Goal: Find contact information: Find contact information

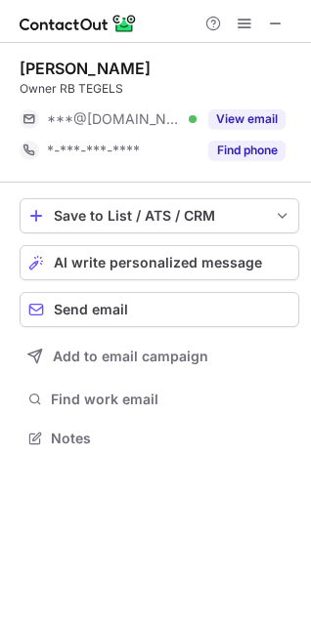
scroll to position [425, 311]
click at [278, 20] on span at bounding box center [276, 24] width 16 height 16
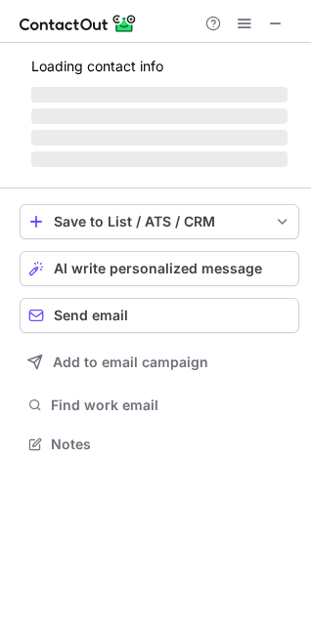
scroll to position [474, 311]
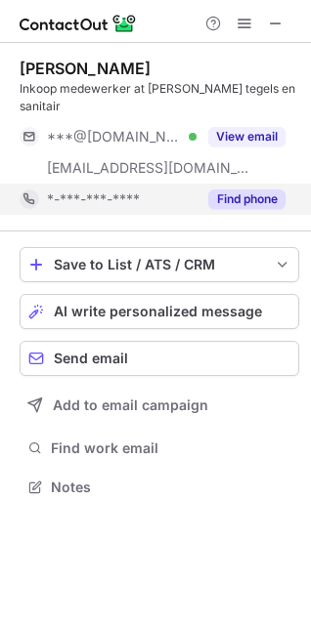
click at [152, 181] on div "[EMAIL_ADDRESS][DOMAIN_NAME]" at bounding box center [108, 167] width 177 height 31
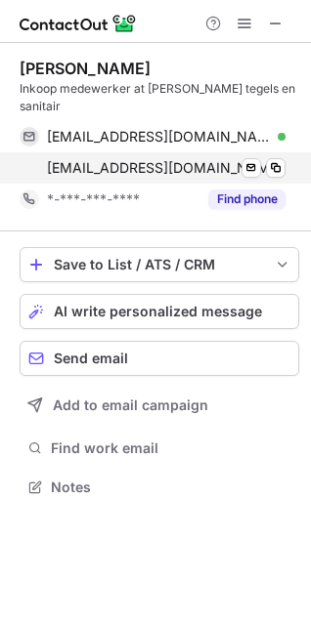
click at [150, 175] on span "[EMAIL_ADDRESS][DOMAIN_NAME]" at bounding box center [164, 168] width 235 height 18
click at [150, 172] on span "[EMAIL_ADDRESS][DOMAIN_NAME]" at bounding box center [164, 168] width 235 height 18
